Goal: Browse casually

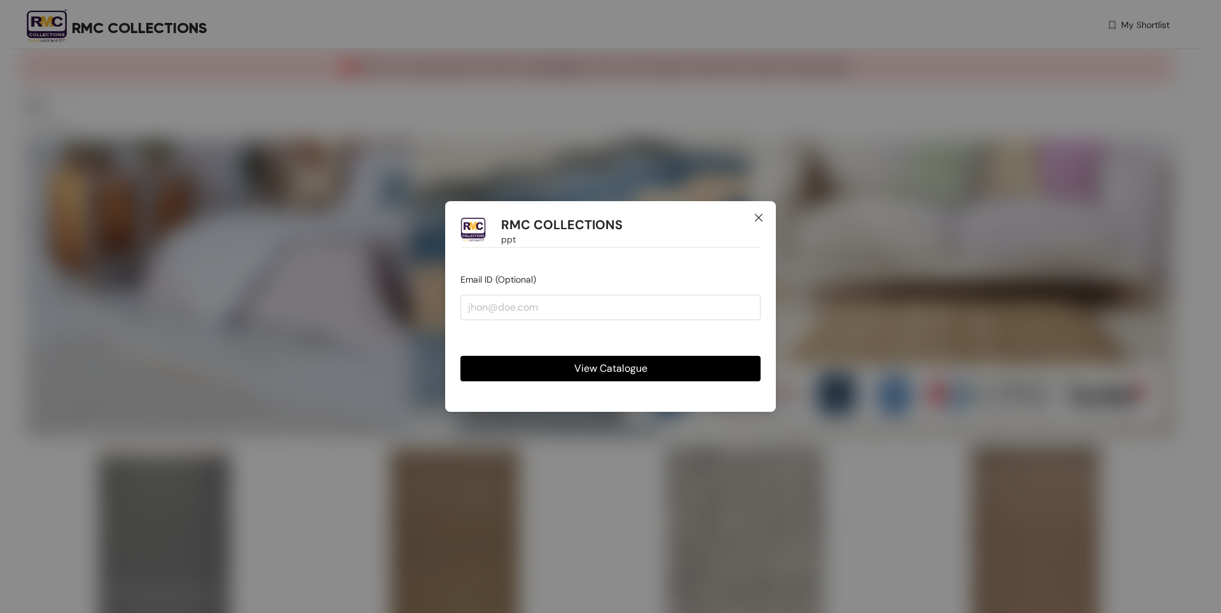
click at [763, 220] on icon "close" at bounding box center [759, 217] width 10 height 10
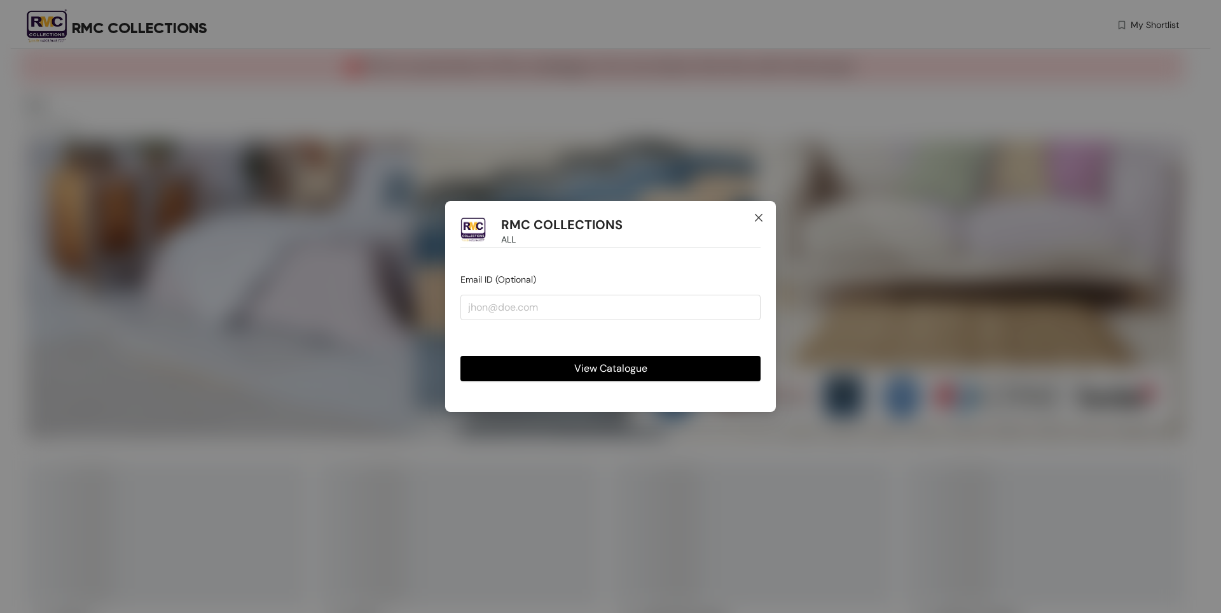
click at [761, 219] on icon "close" at bounding box center [759, 218] width 8 height 8
